Goal: Information Seeking & Learning: Learn about a topic

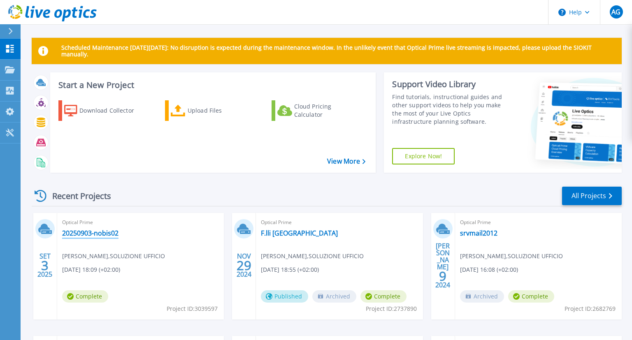
click at [111, 231] on link "20250903-nobis02" at bounding box center [90, 233] width 56 height 8
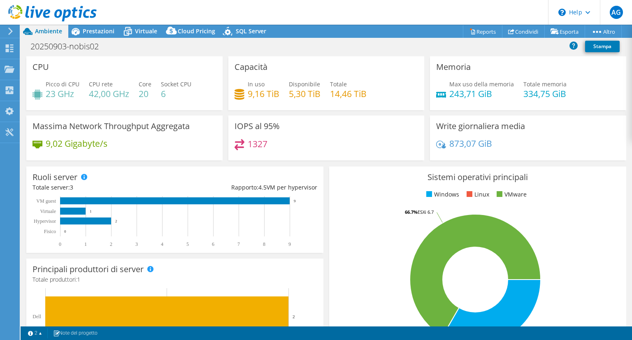
select select "USD"
click at [98, 35] on span "Prestazioni" at bounding box center [99, 31] width 32 height 8
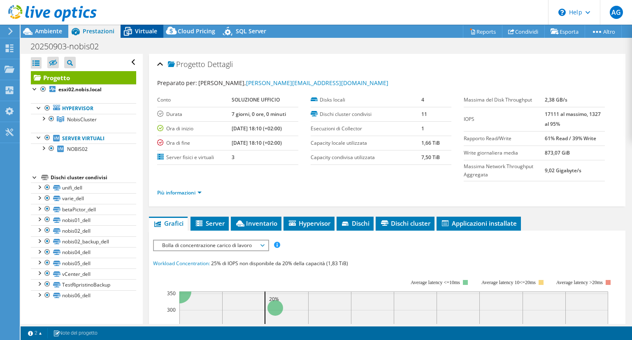
click at [146, 35] on span "Virtuale" at bounding box center [146, 31] width 22 height 8
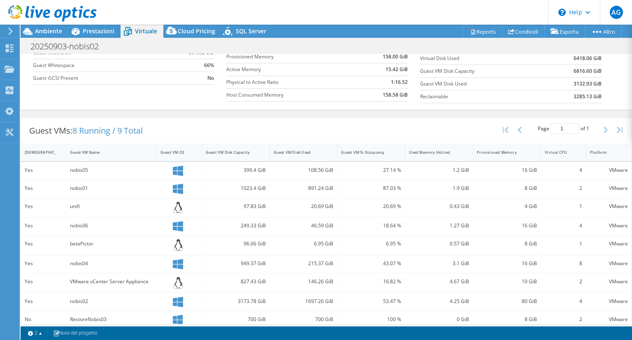
scroll to position [105, 0]
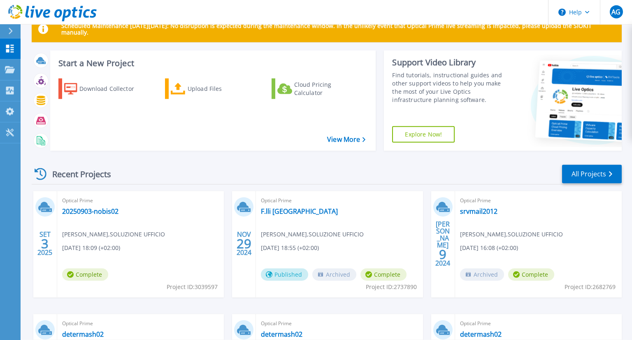
scroll to position [32, 0]
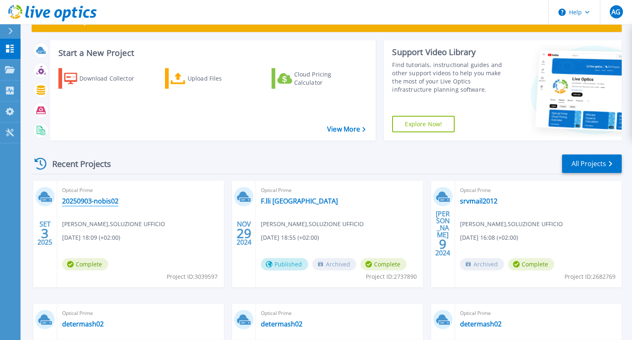
click at [110, 202] on link "20250903-nobis02" at bounding box center [90, 201] width 56 height 8
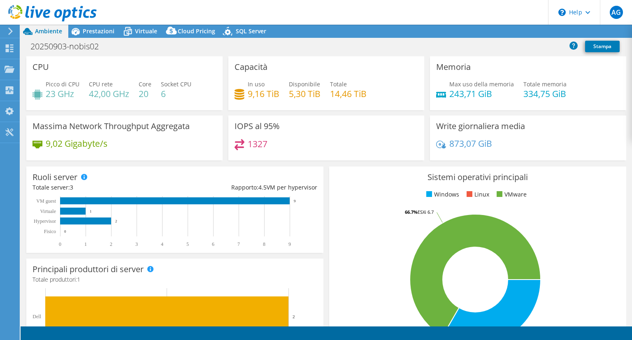
select select "USD"
click at [146, 32] on span "Virtuale" at bounding box center [146, 31] width 22 height 8
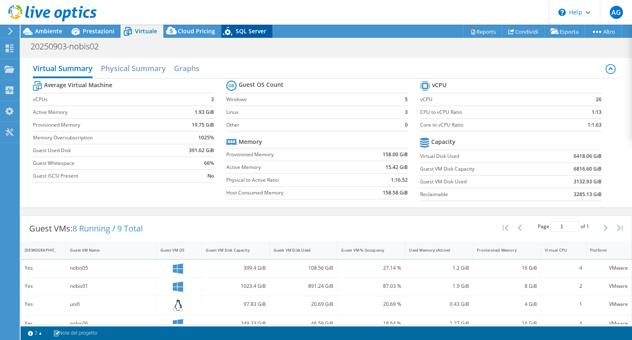
click at [257, 35] on span "SQL Server" at bounding box center [251, 31] width 30 height 8
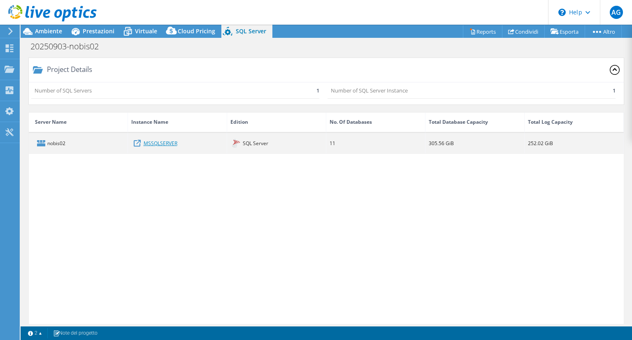
click at [160, 145] on link "MSSQLSERVER" at bounding box center [161, 143] width 34 height 9
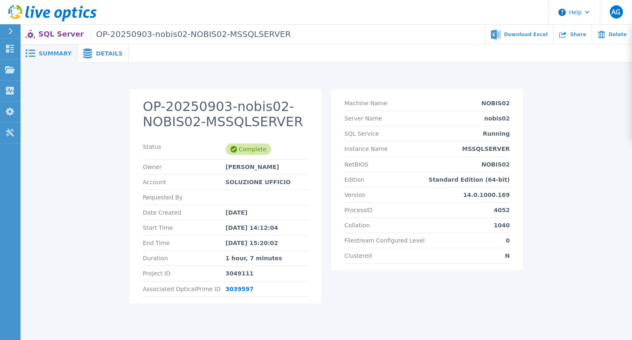
click at [101, 52] on span "Details" at bounding box center [109, 54] width 27 height 6
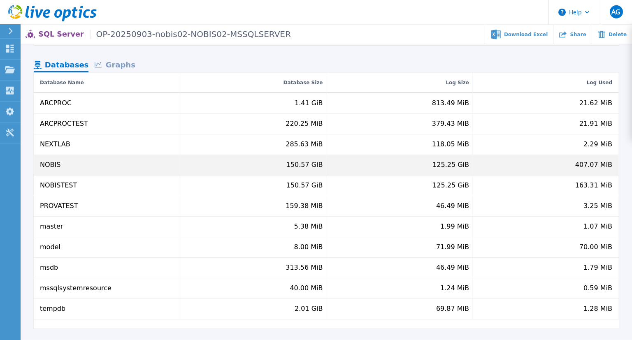
scroll to position [90, 0]
